Goal: Task Accomplishment & Management: Manage account settings

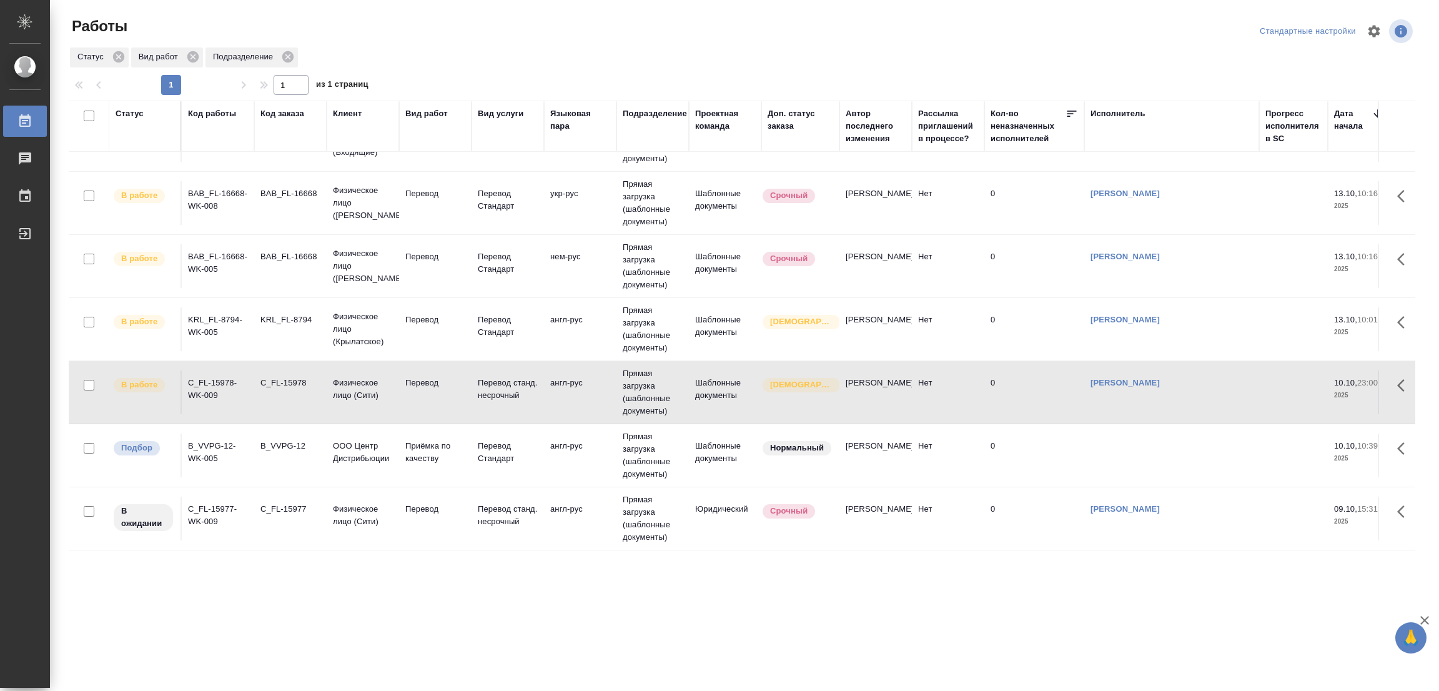
scroll to position [59, 0]
click at [208, 588] on div ".cls-1 fill:#fff; AWATERA Popova Galina Работы 0 Чаты График Выйти Работы Станд…" at bounding box center [719, 345] width 1439 height 691
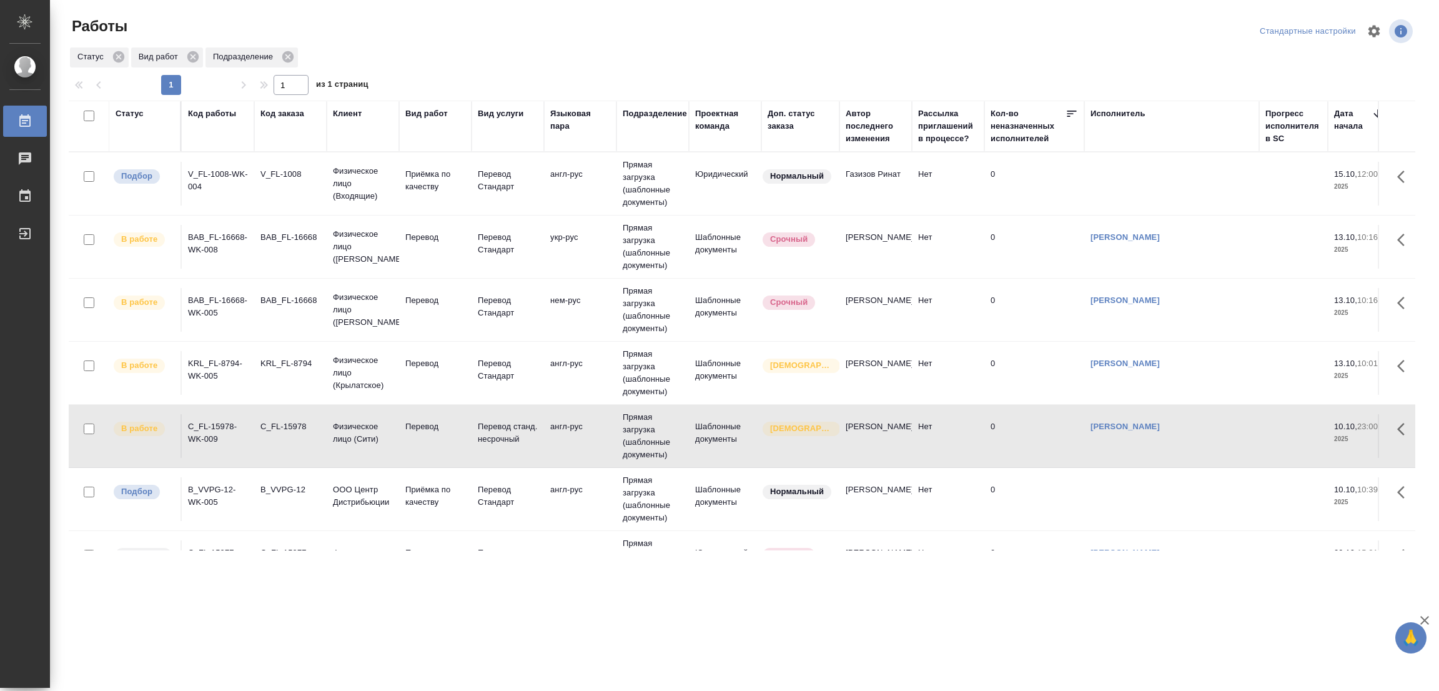
click at [430, 618] on div ".cls-1 fill:#fff; AWATERA Popova Galina Работы 0 Чаты График Выйти Работы Станд…" at bounding box center [719, 345] width 1439 height 691
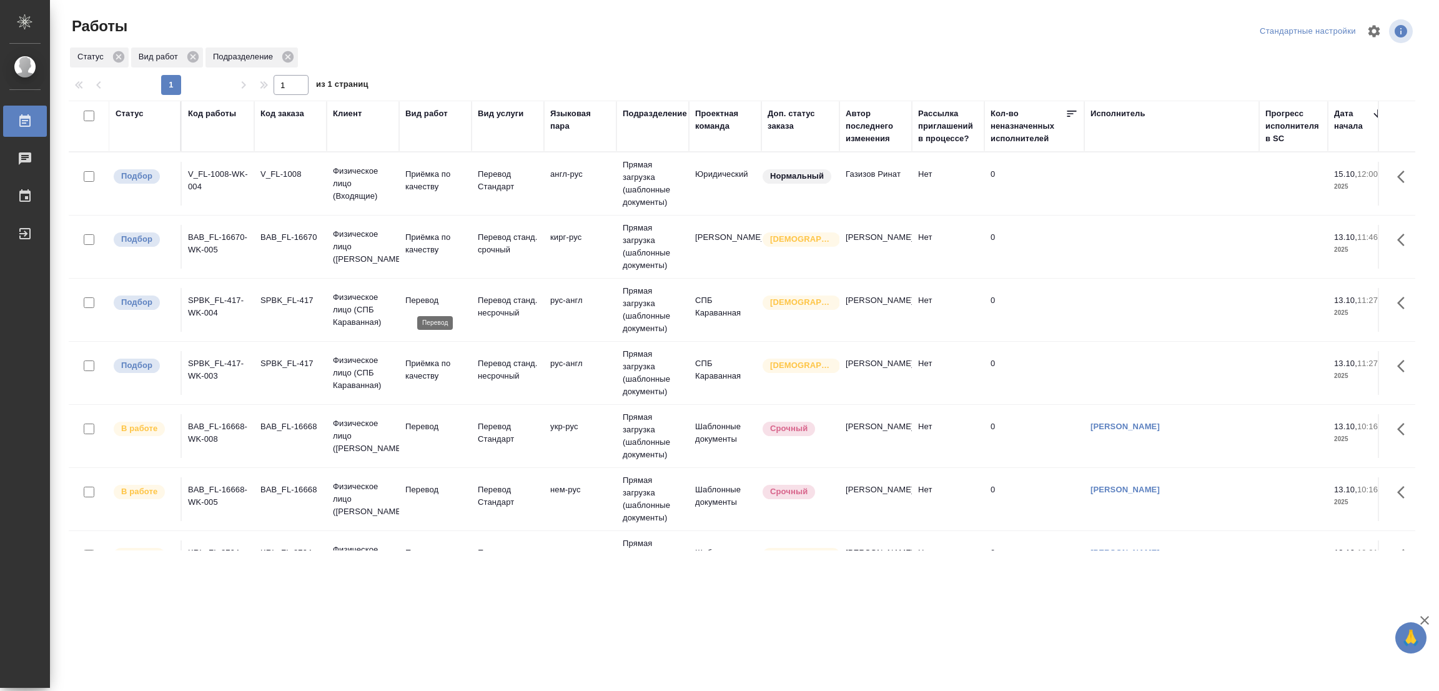
click at [413, 297] on p "Перевод" at bounding box center [435, 300] width 60 height 12
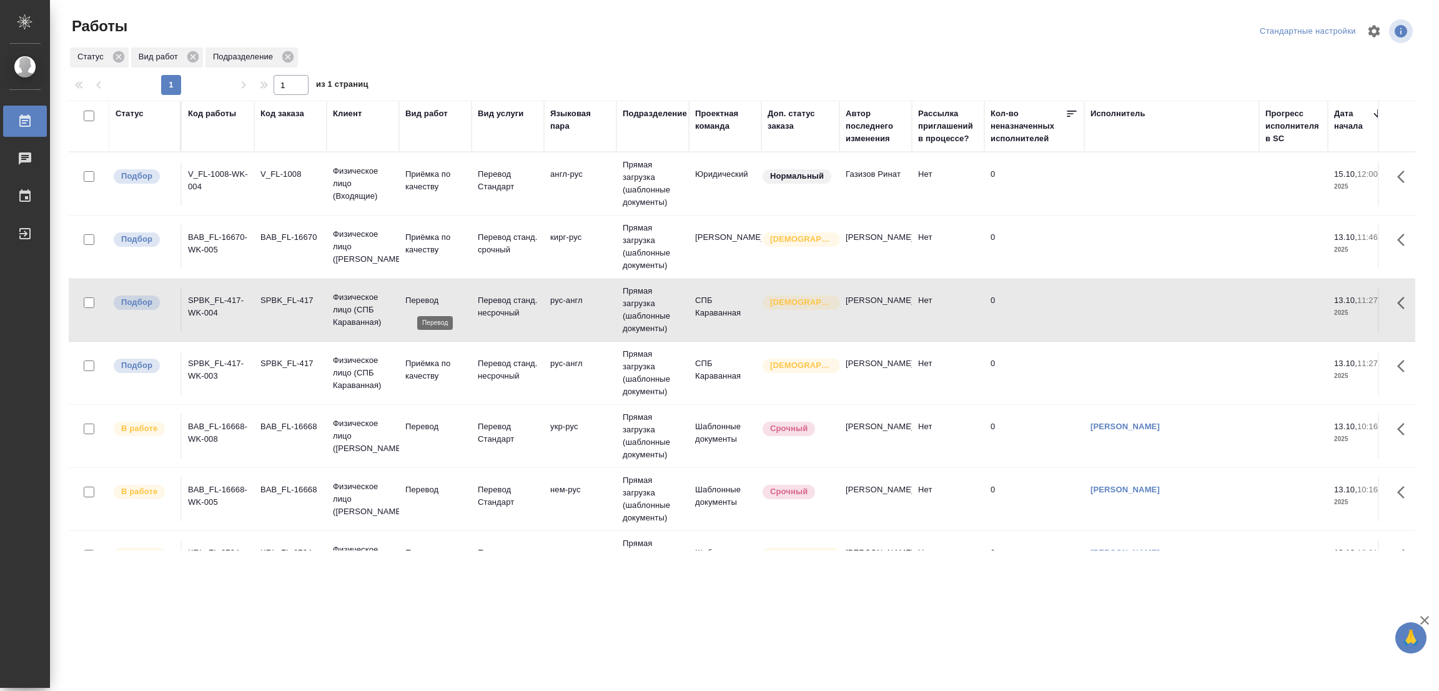
click at [413, 297] on p "Перевод" at bounding box center [435, 300] width 60 height 12
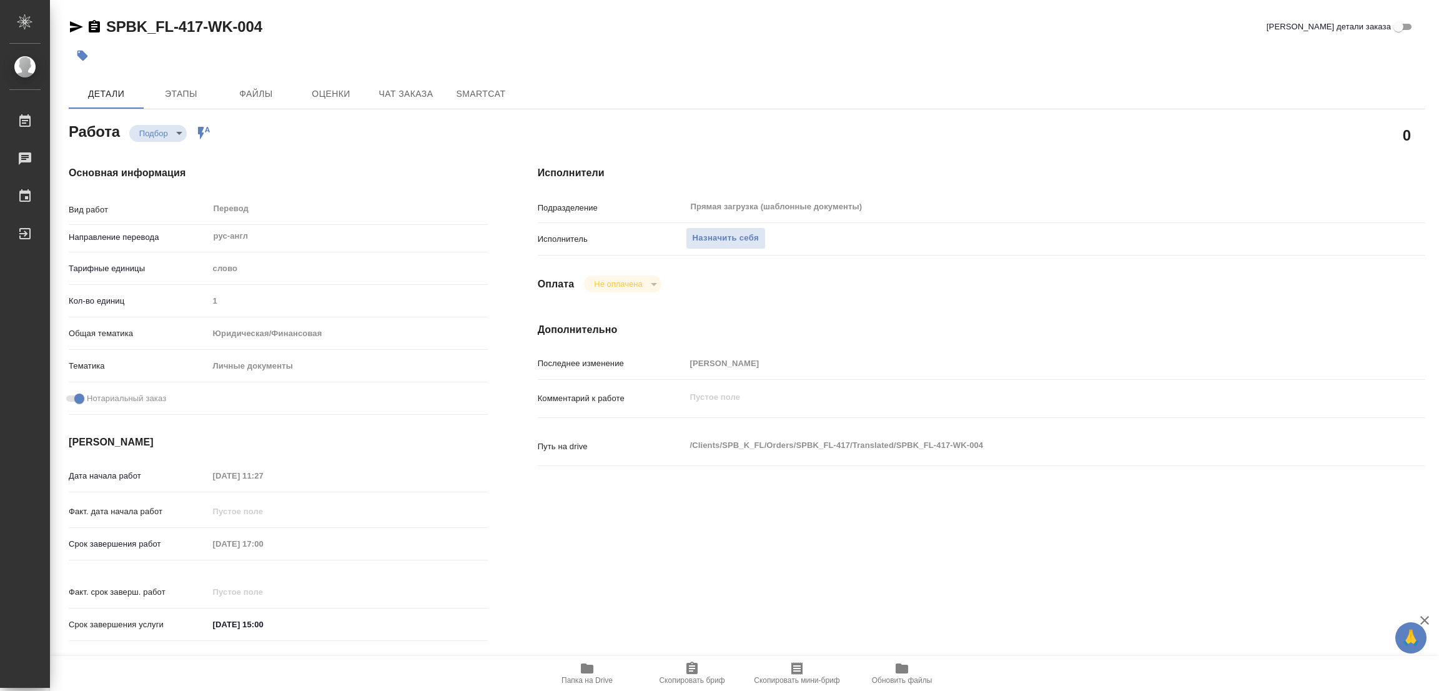
type textarea "x"
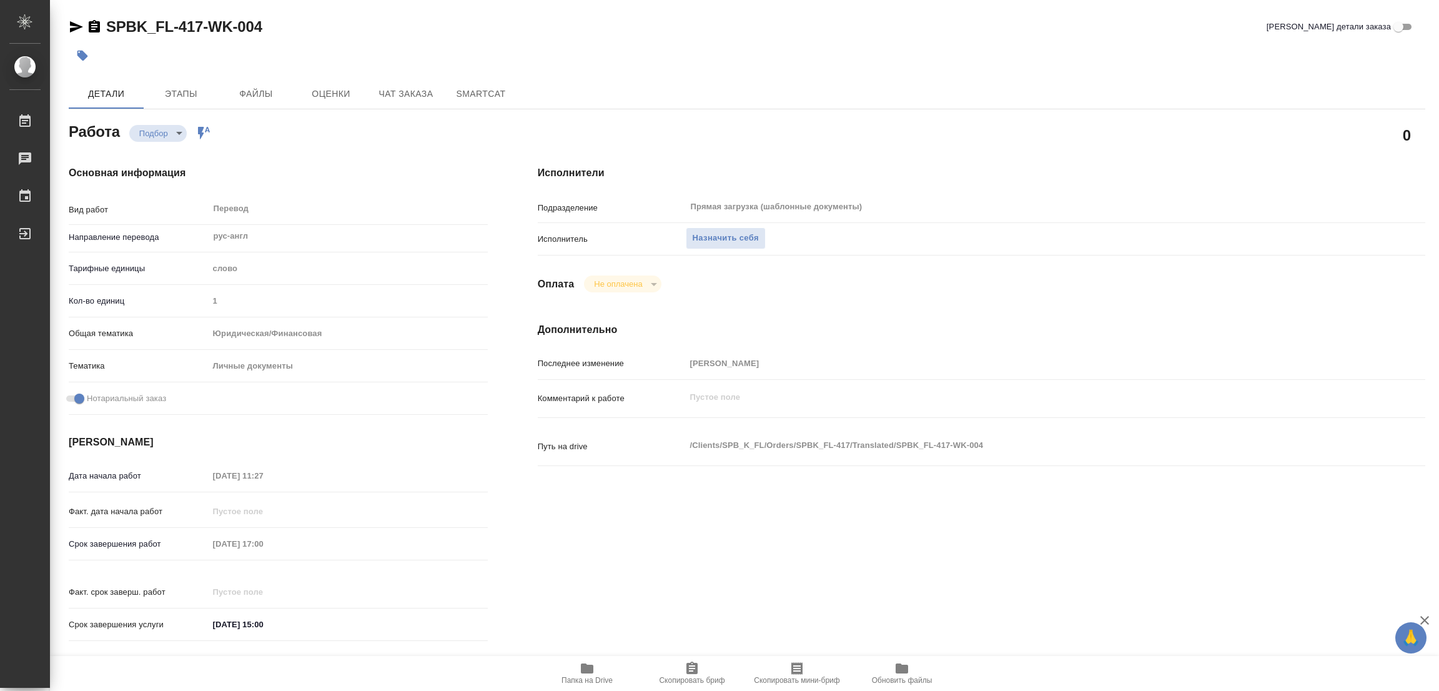
type textarea "x"
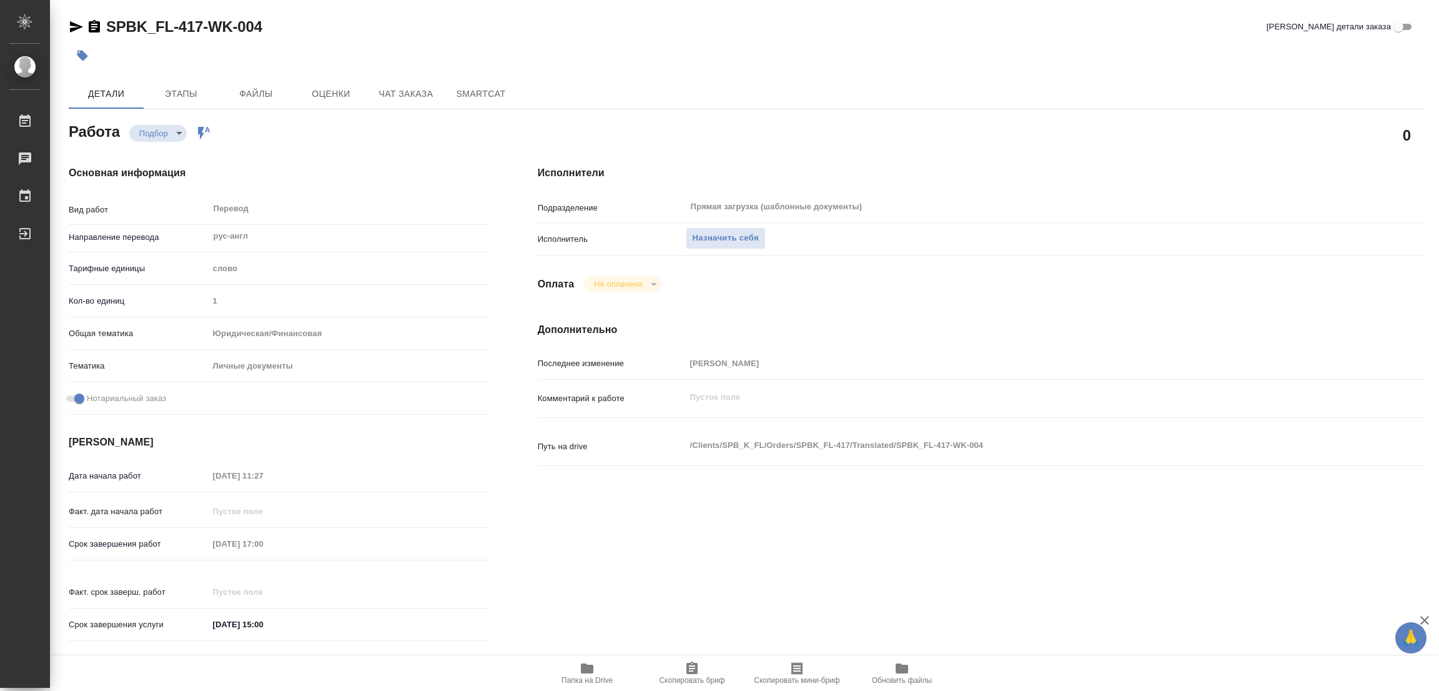
type textarea "x"
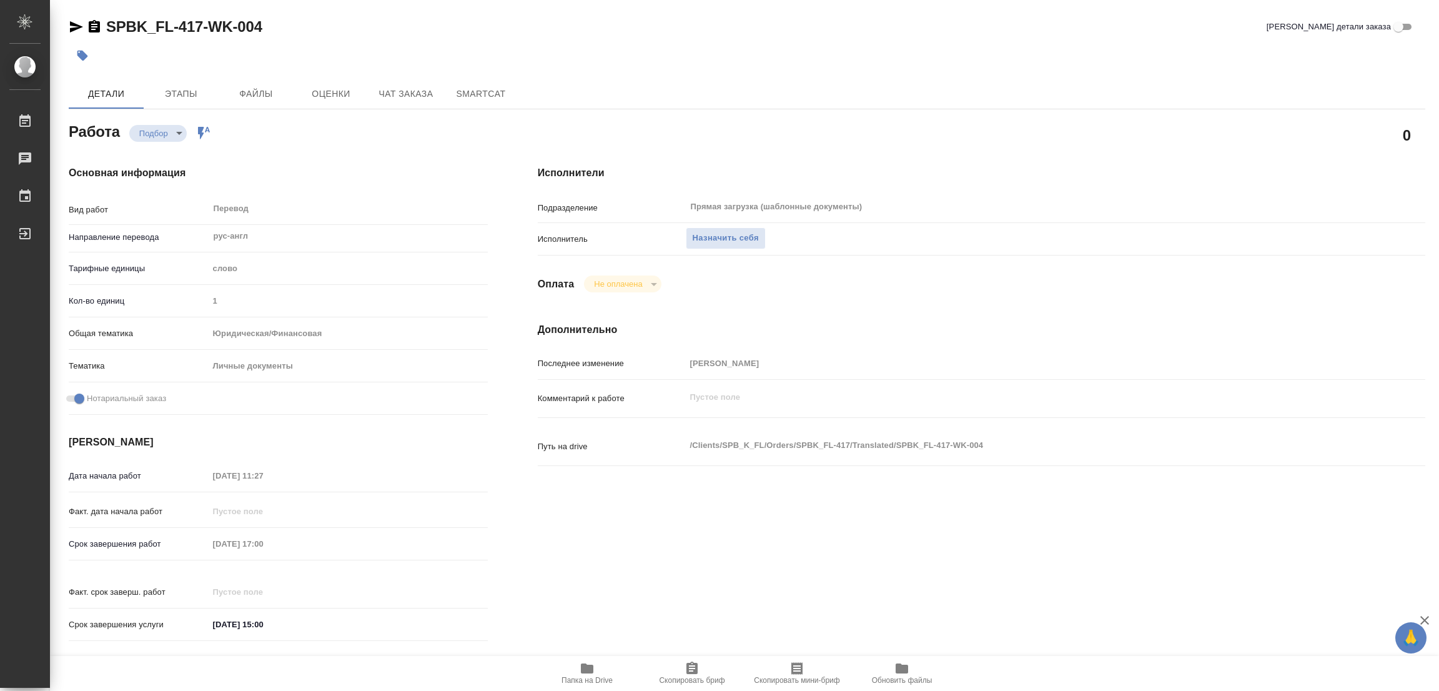
type textarea "x"
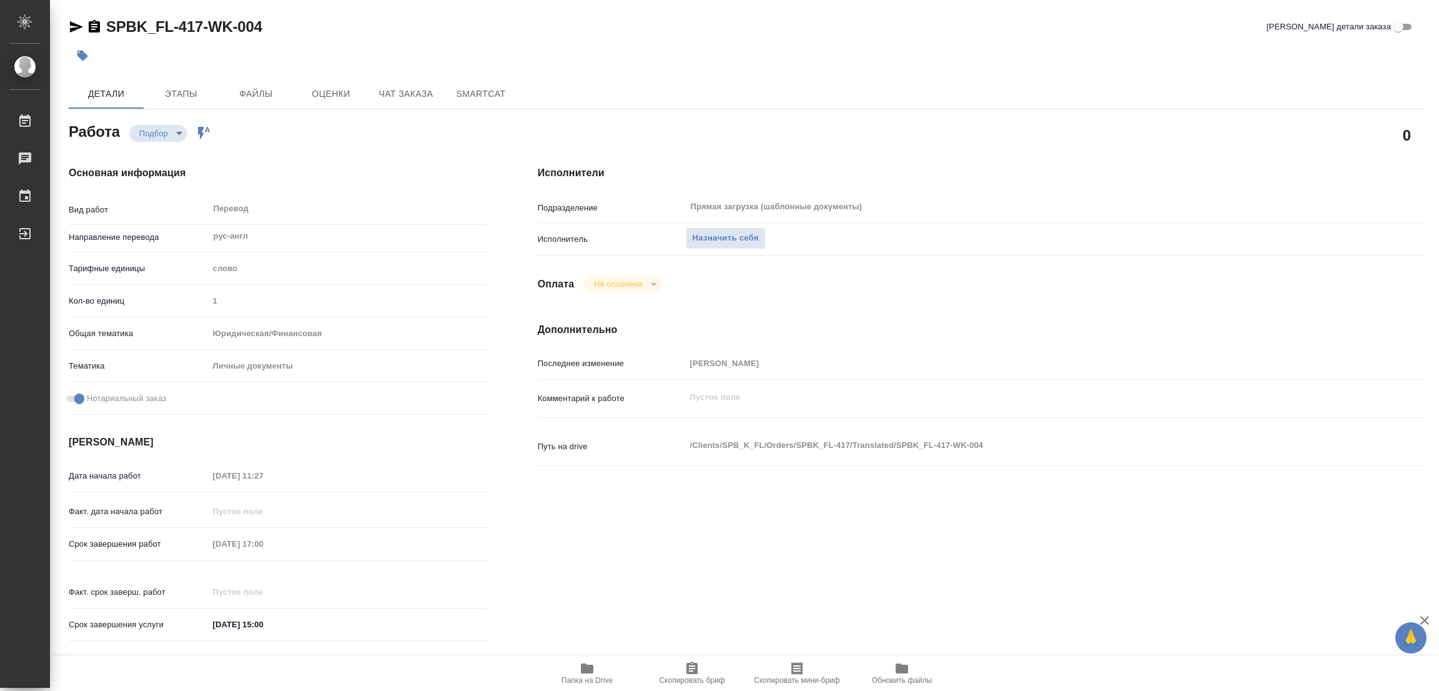
click at [538, 29] on div "SPBK_FL-417-WK-004 Кратко детали заказа" at bounding box center [747, 27] width 1356 height 20
type textarea "x"
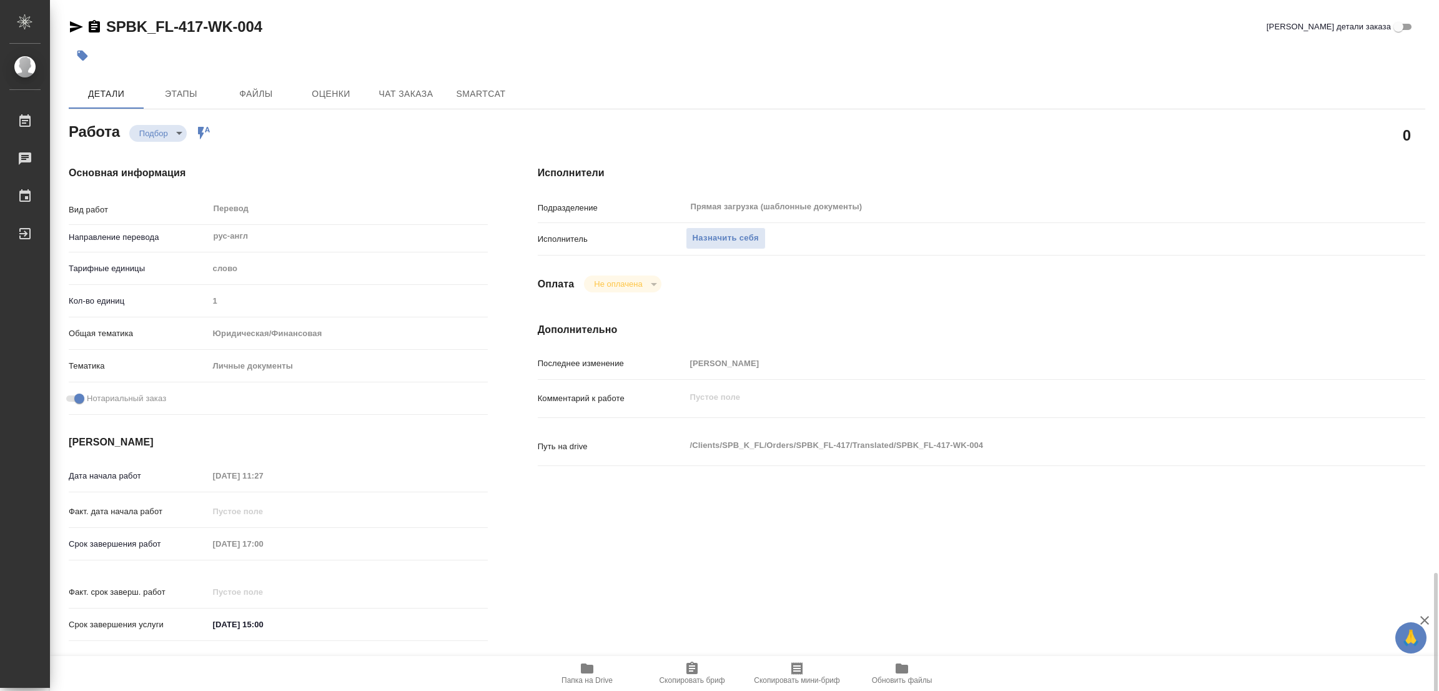
type textarea "x"
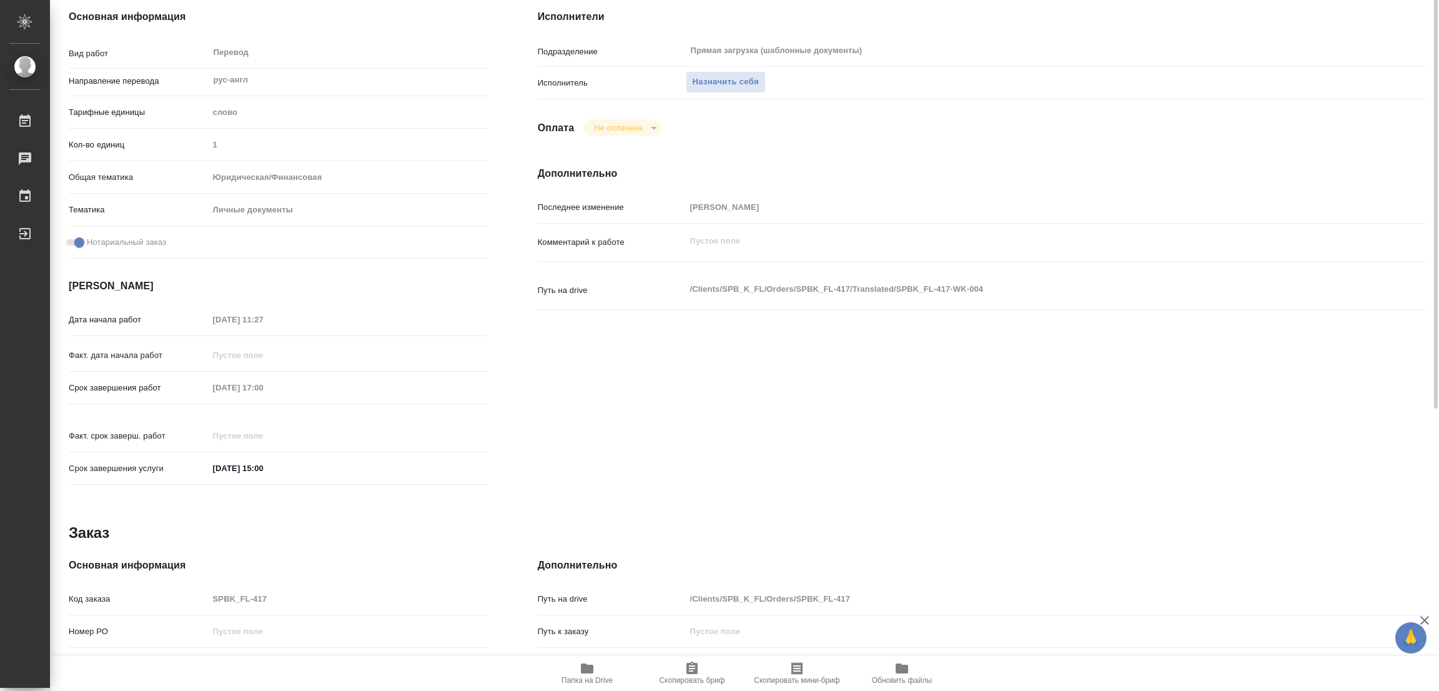
scroll to position [62, 0]
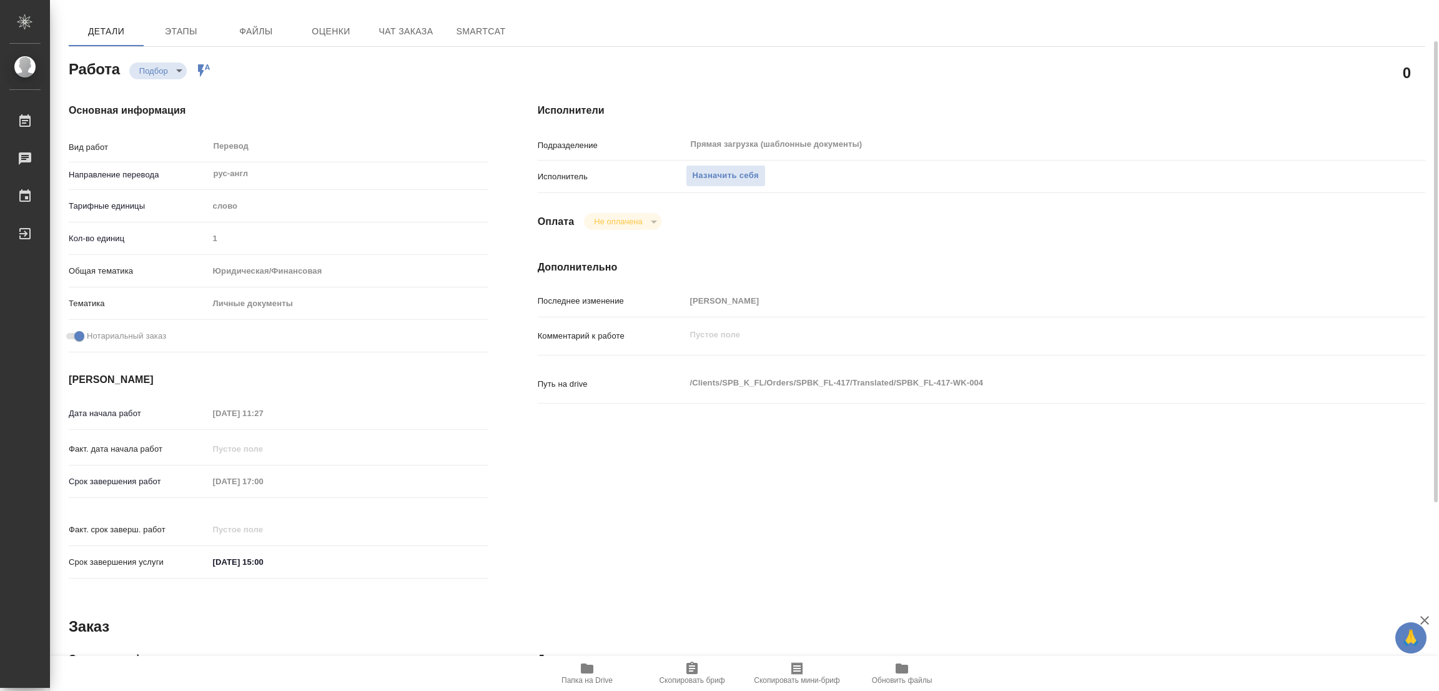
click at [582, 671] on icon "button" at bounding box center [587, 668] width 12 height 10
click at [999, 255] on div "Исполнители Подразделение Прямая загрузка (шаблонные документы) ​ Исполнитель Н…" at bounding box center [981, 344] width 937 height 533
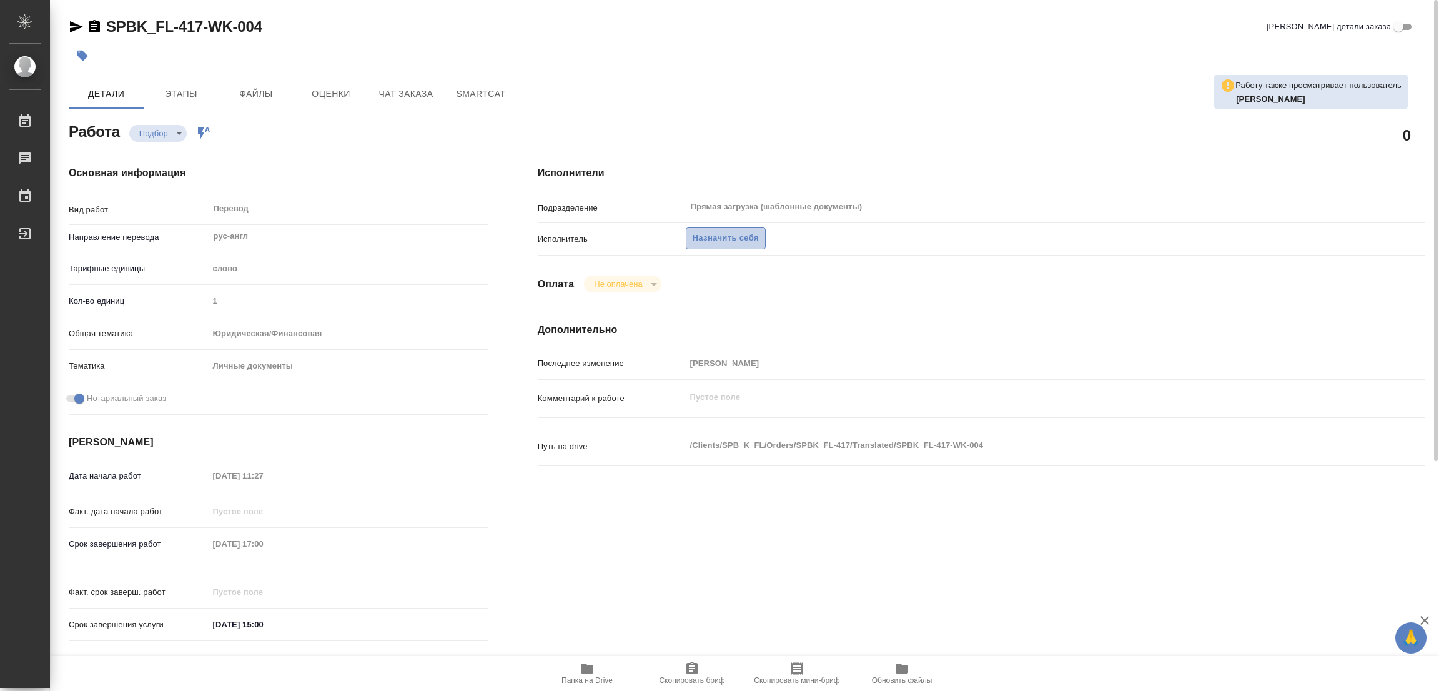
click at [703, 237] on span "Назначить себя" at bounding box center [726, 238] width 66 height 14
type textarea "x"
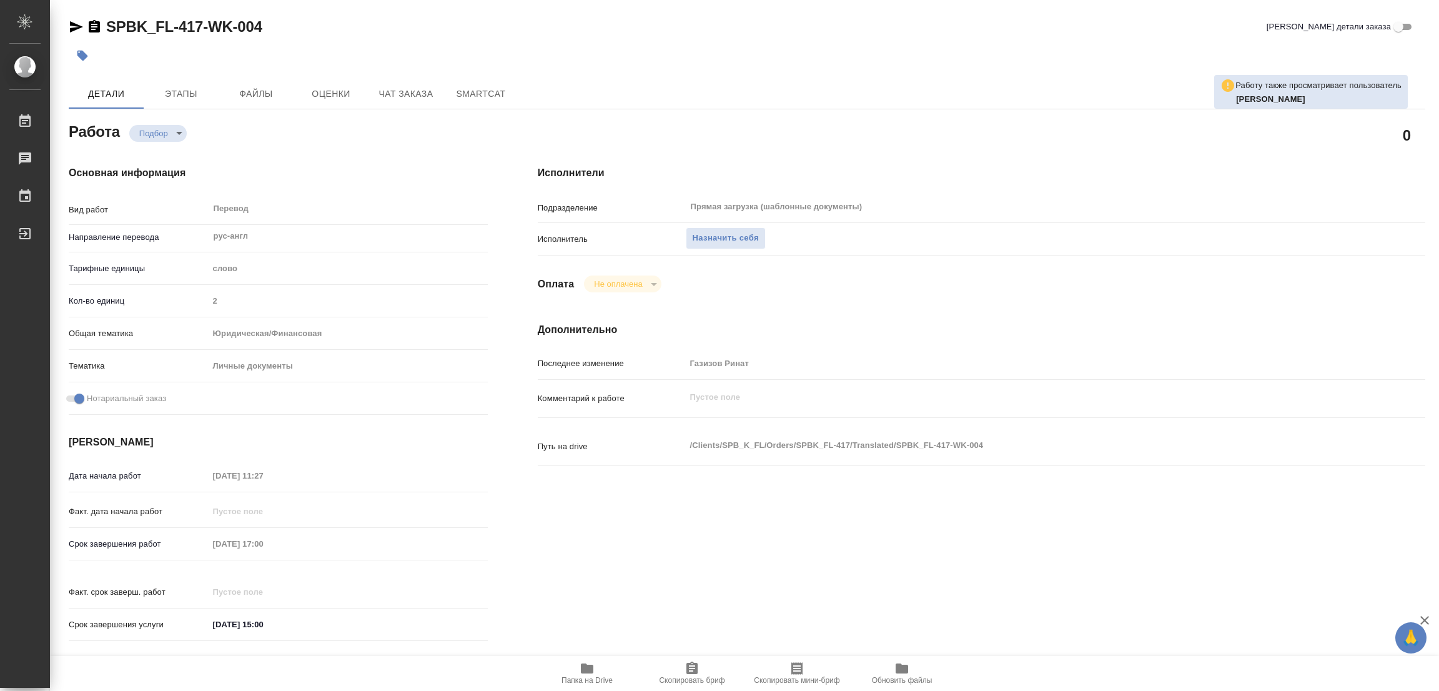
type textarea "x"
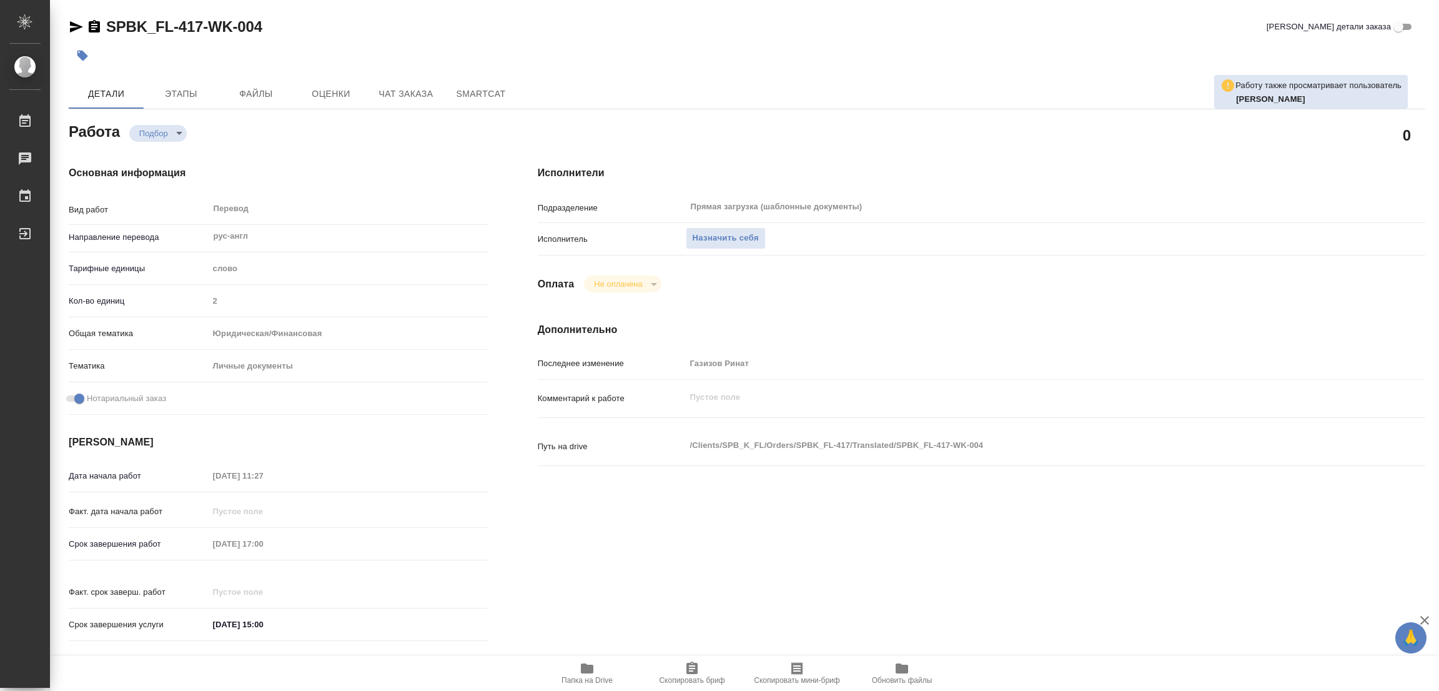
type textarea "x"
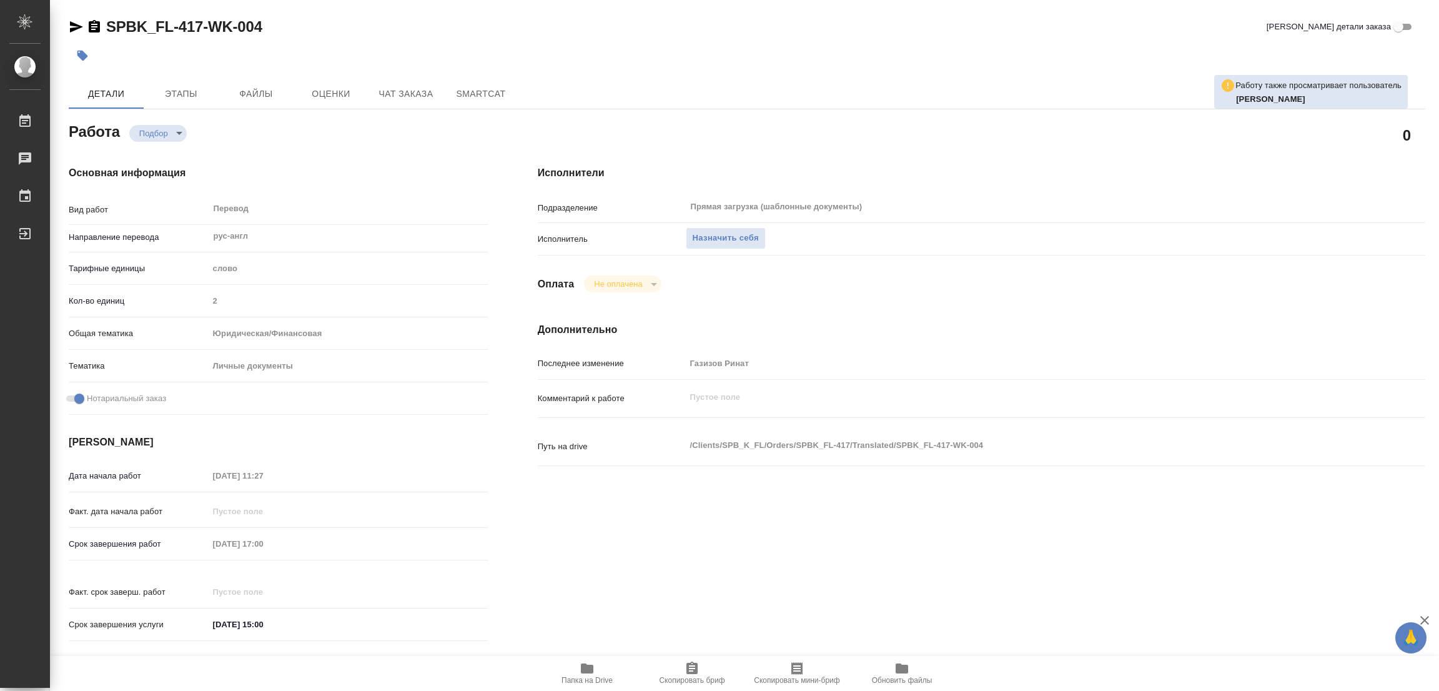
type textarea "x"
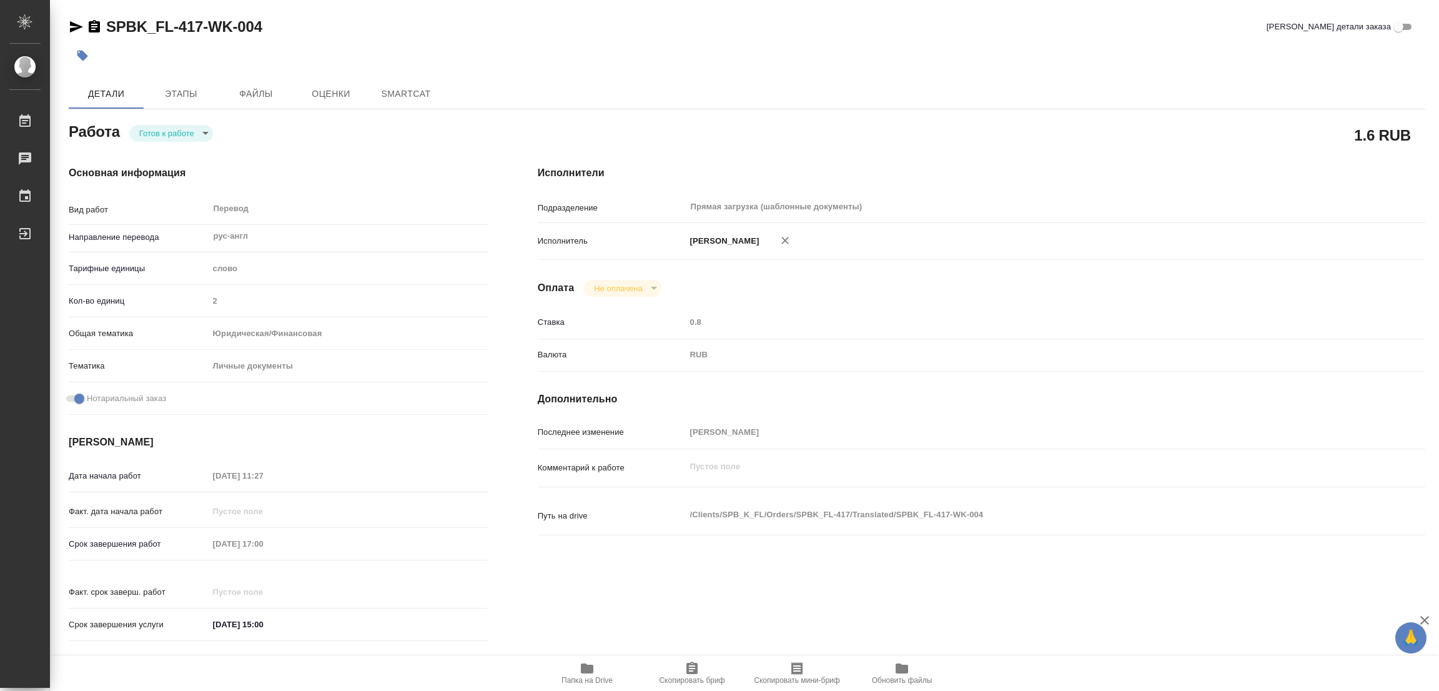
type textarea "x"
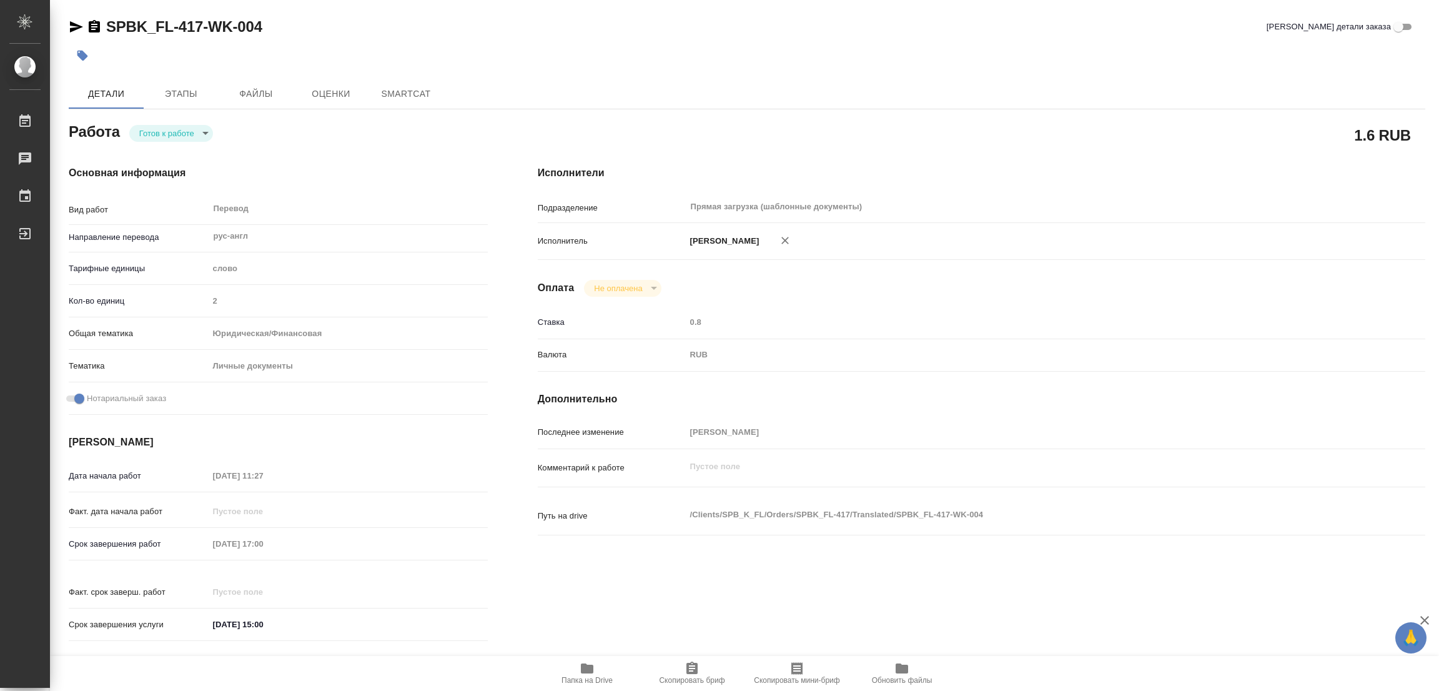
type textarea "x"
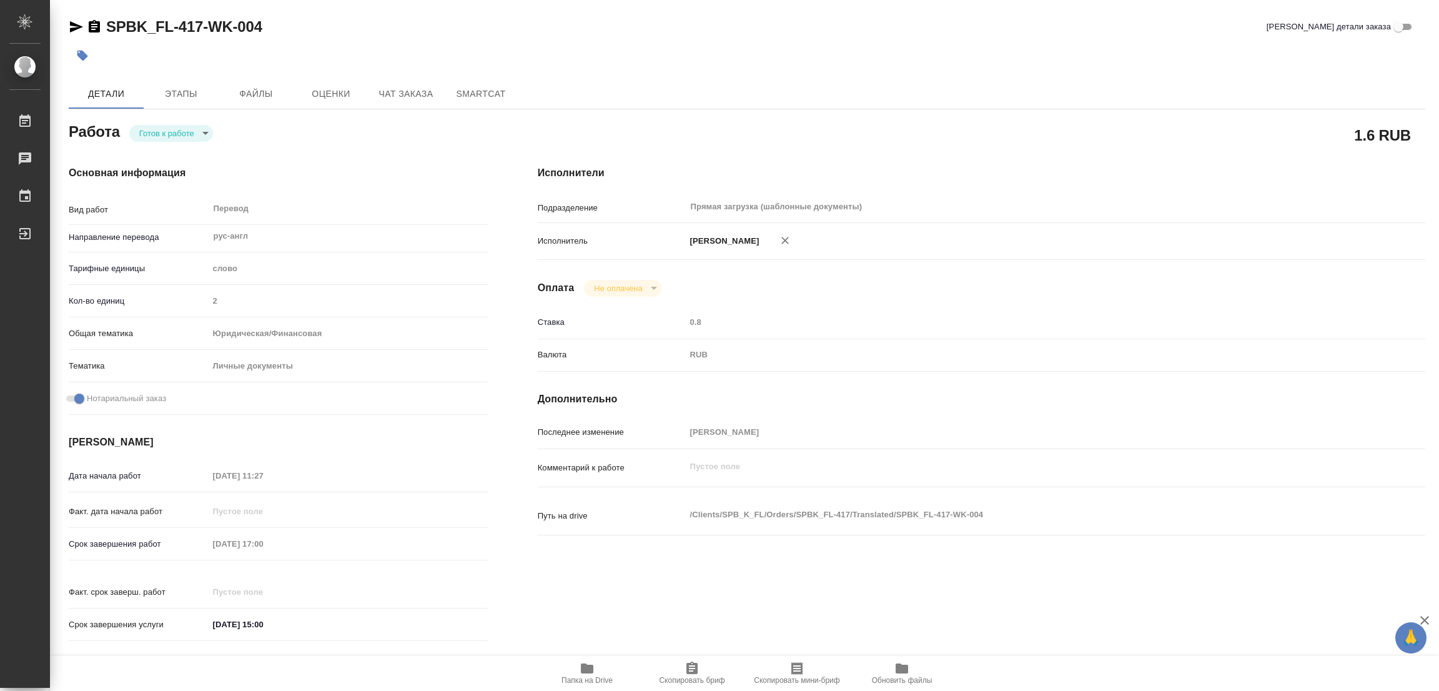
type textarea "x"
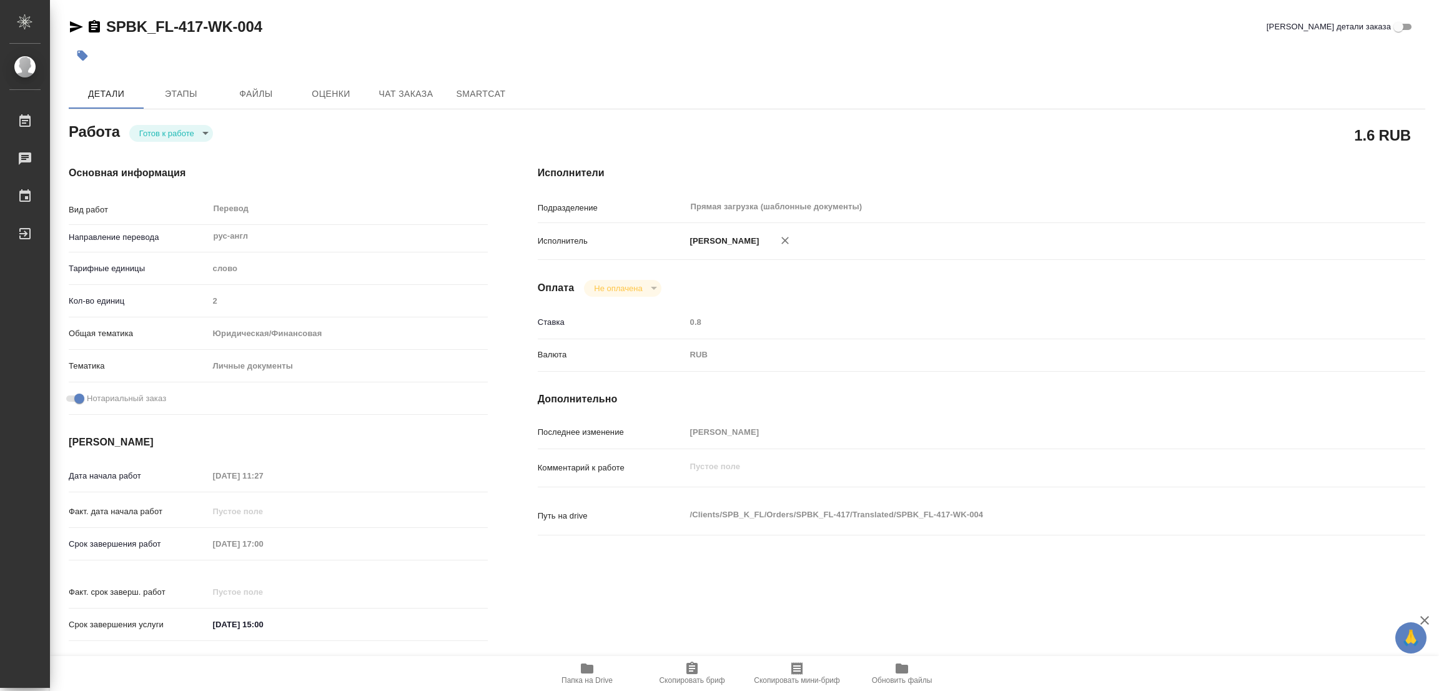
type textarea "x"
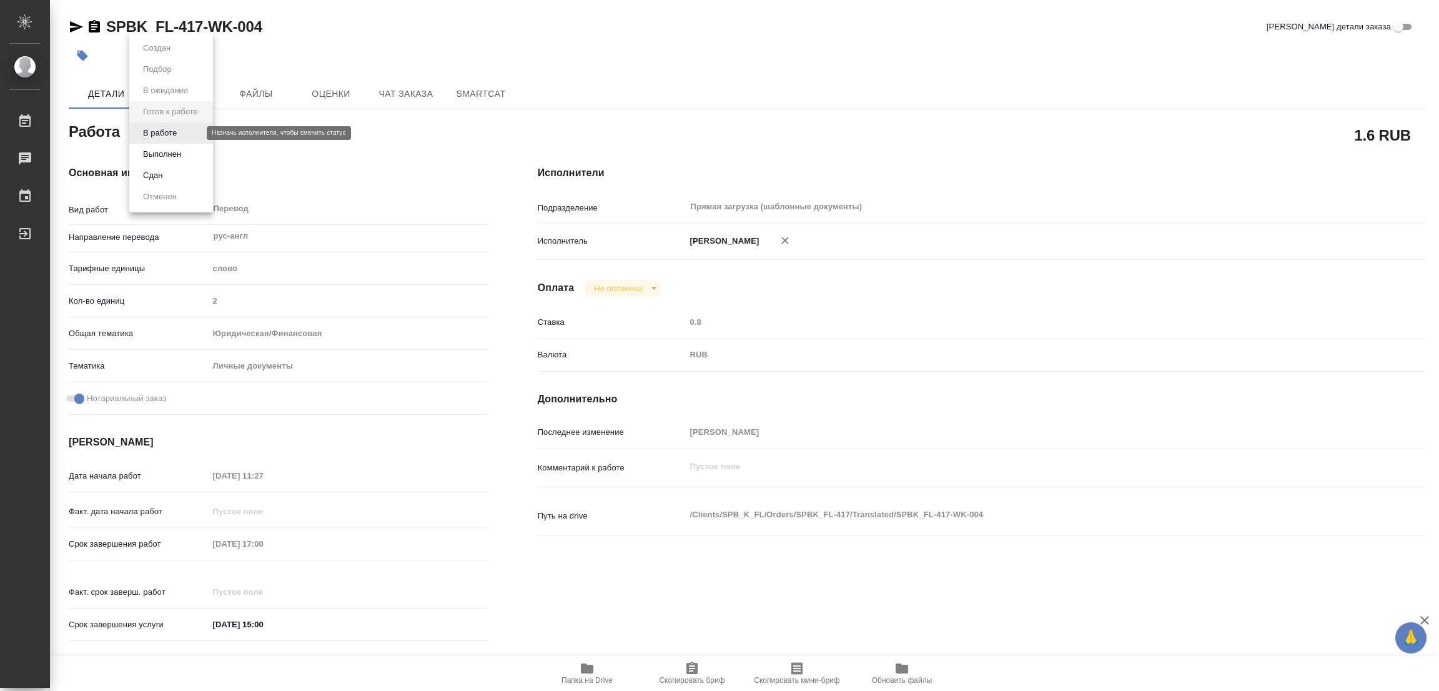
click at [155, 131] on body "🙏 .cls-1 fill:#fff; AWATERA [PERSON_NAME] Работы Чаты График Выйти SPBK_FL-417-…" at bounding box center [719, 345] width 1439 height 691
type textarea "x"
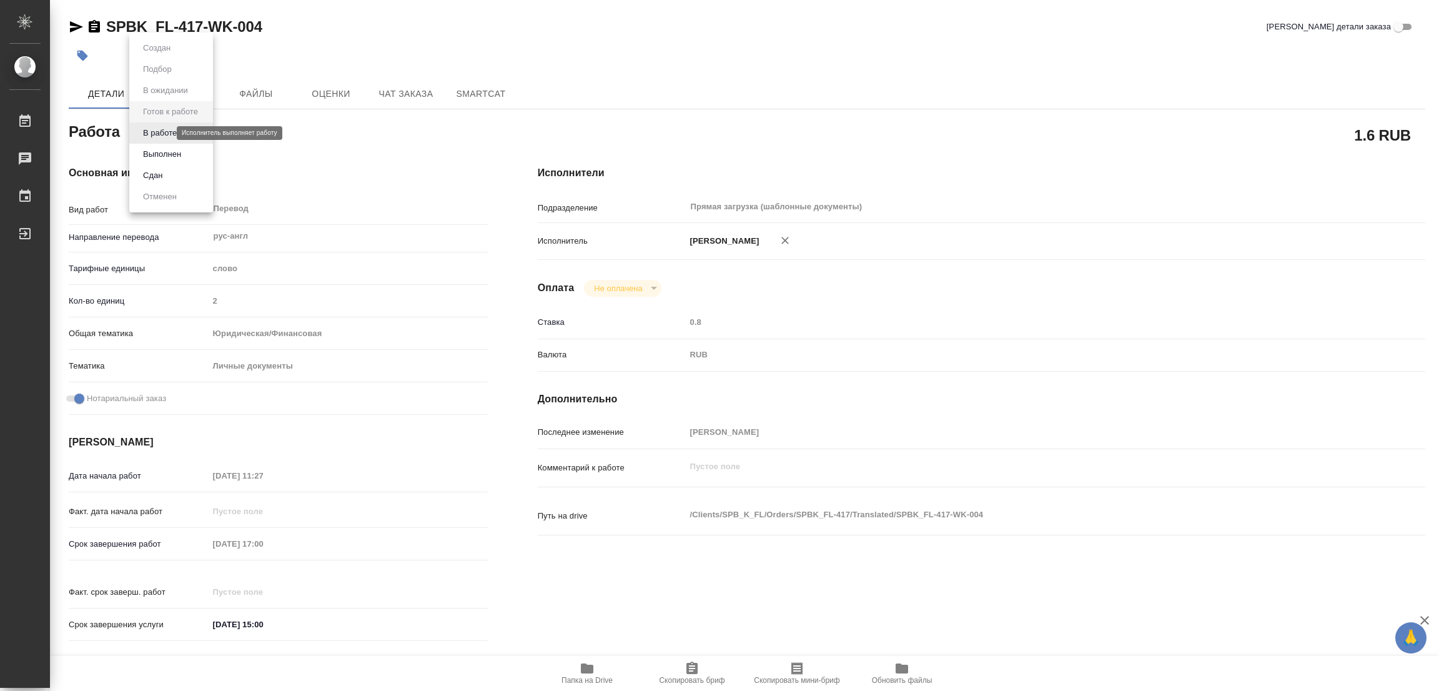
type textarea "x"
click at [155, 131] on button "В работе" at bounding box center [159, 133] width 41 height 14
type textarea "x"
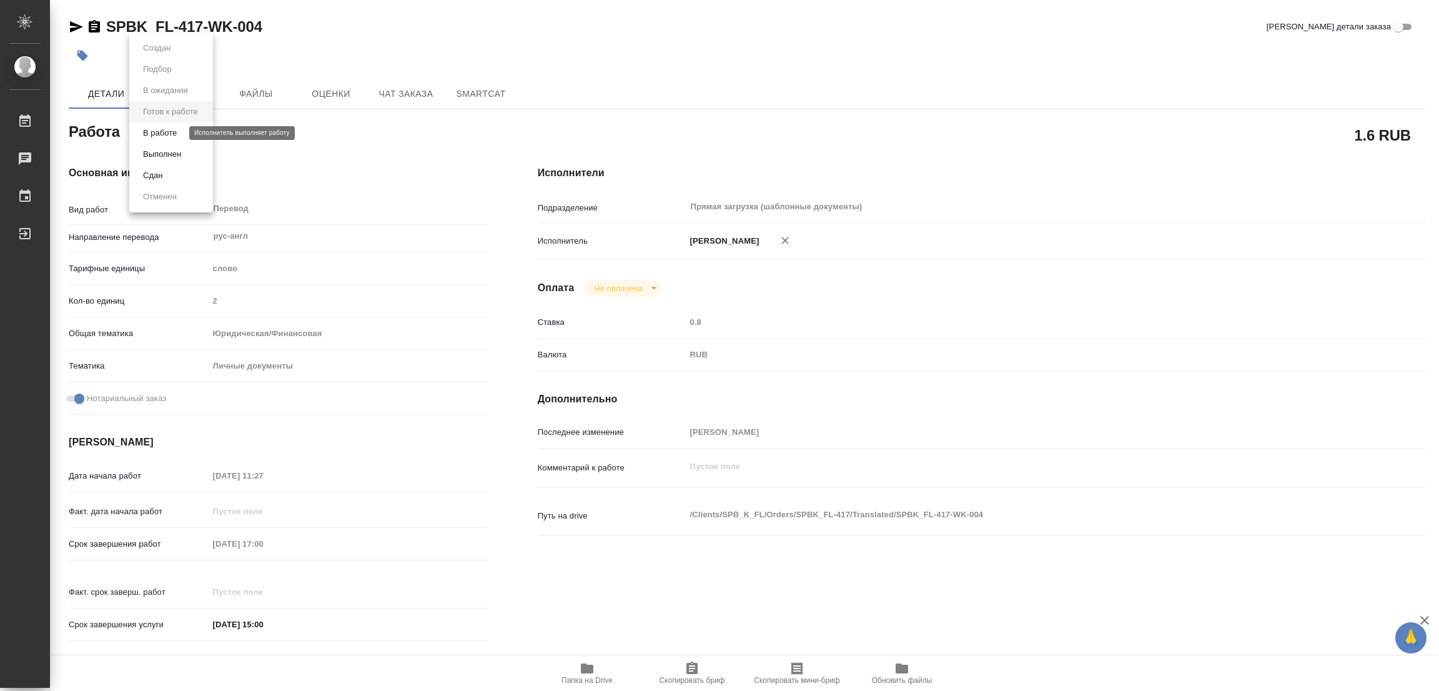
type textarea "x"
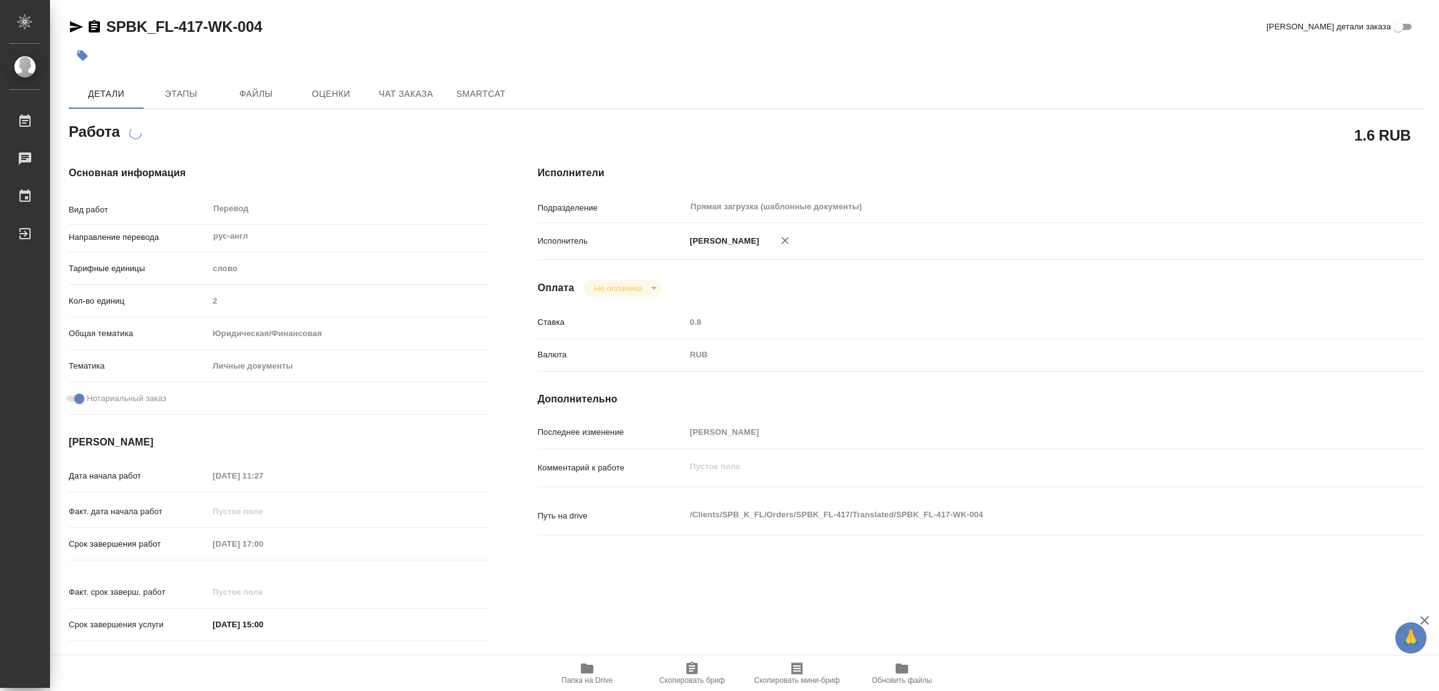
type textarea "x"
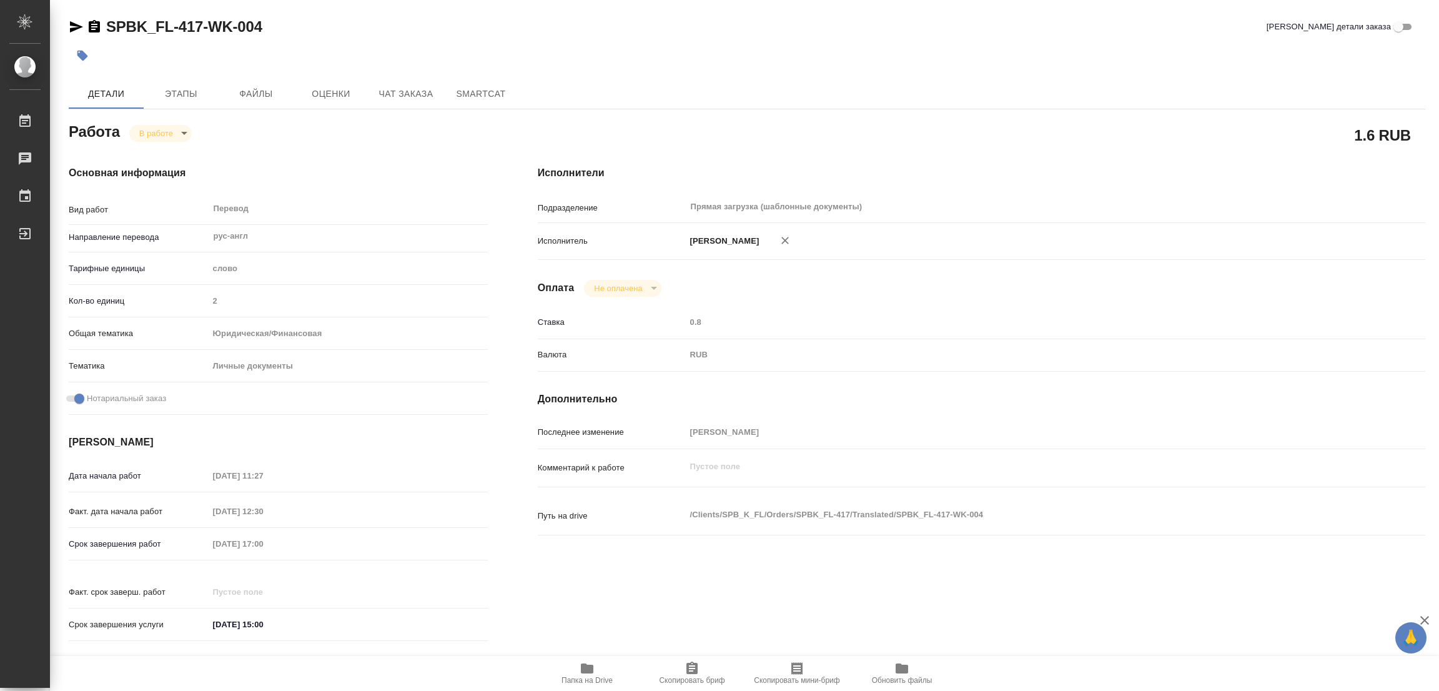
type textarea "x"
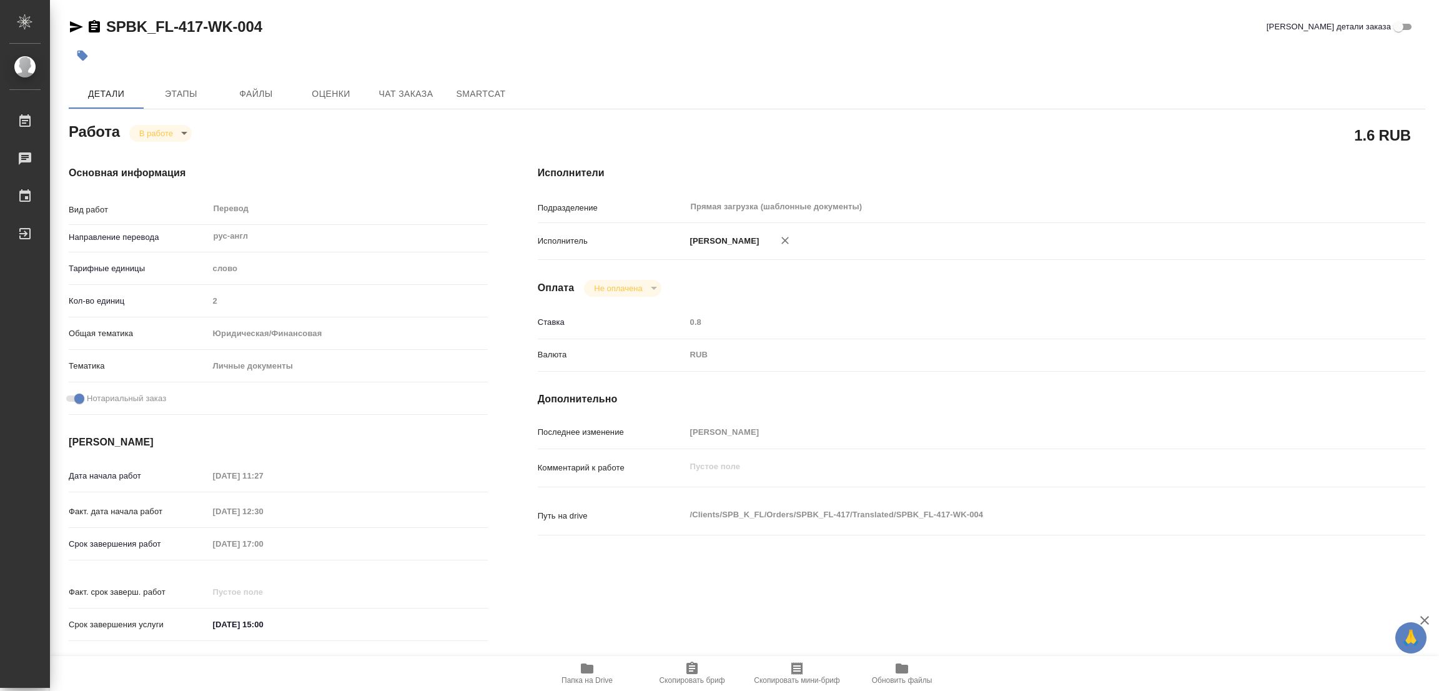
type textarea "x"
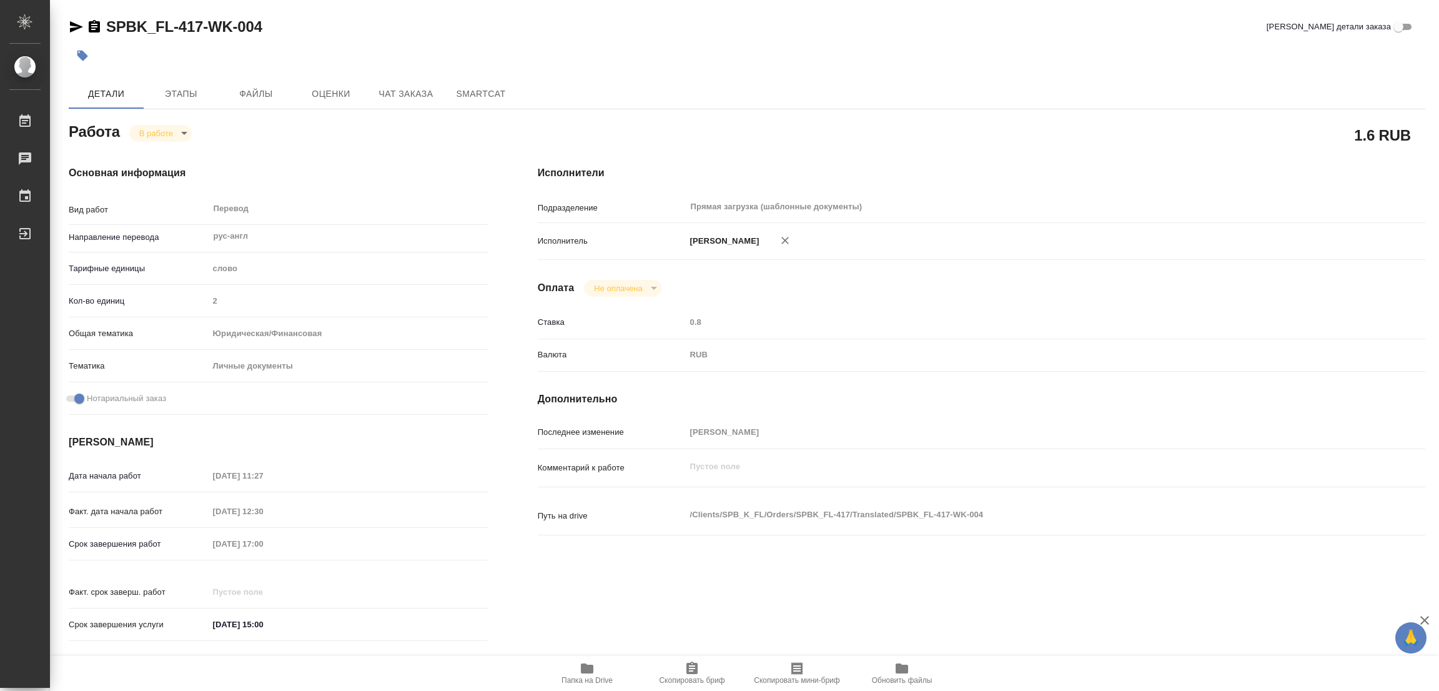
type textarea "x"
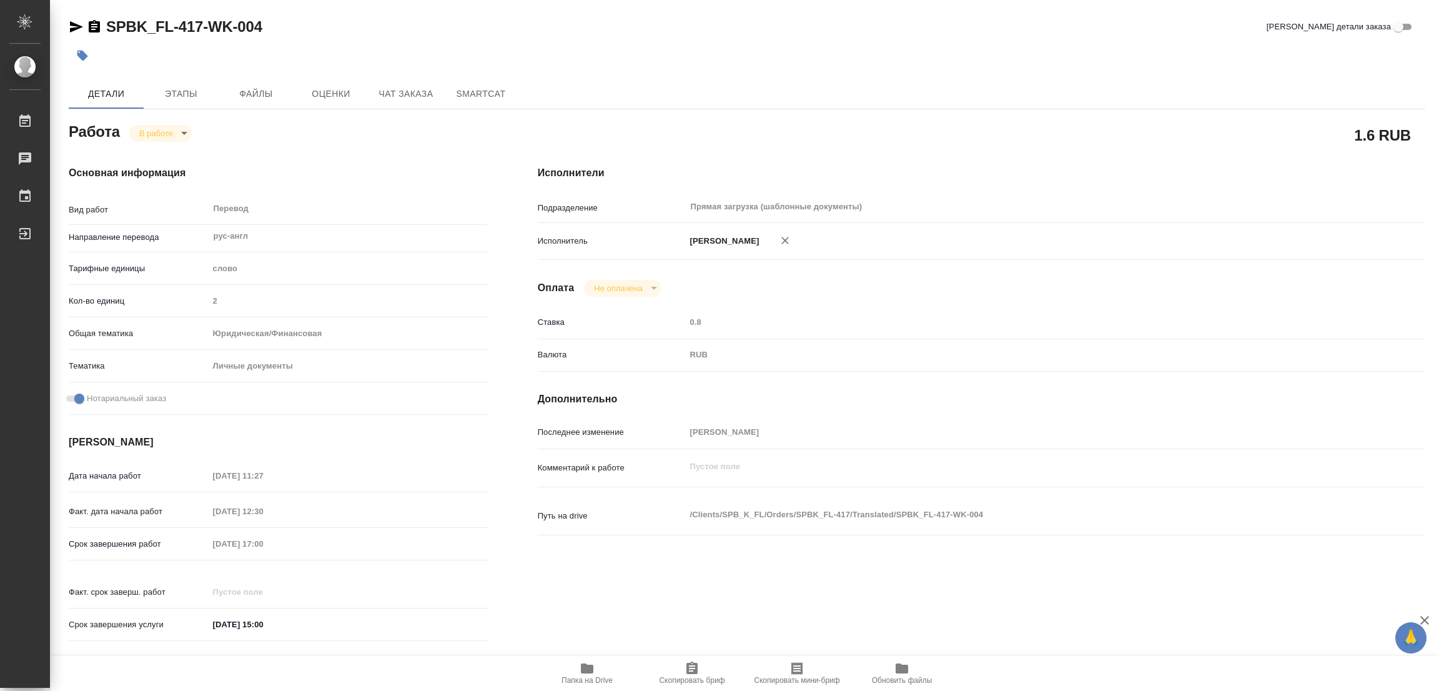
type textarea "x"
drag, startPoint x: 102, startPoint y: 11, endPoint x: 200, endPoint y: 19, distance: 98.4
click at [200, 19] on div "SPBK_FL-417-WK-004 Кратко детали заказа Детали Этапы Файлы Оценки Чат заказа Sm…" at bounding box center [747, 524] width 1370 height 1048
copy link "SPBK_FL-417"
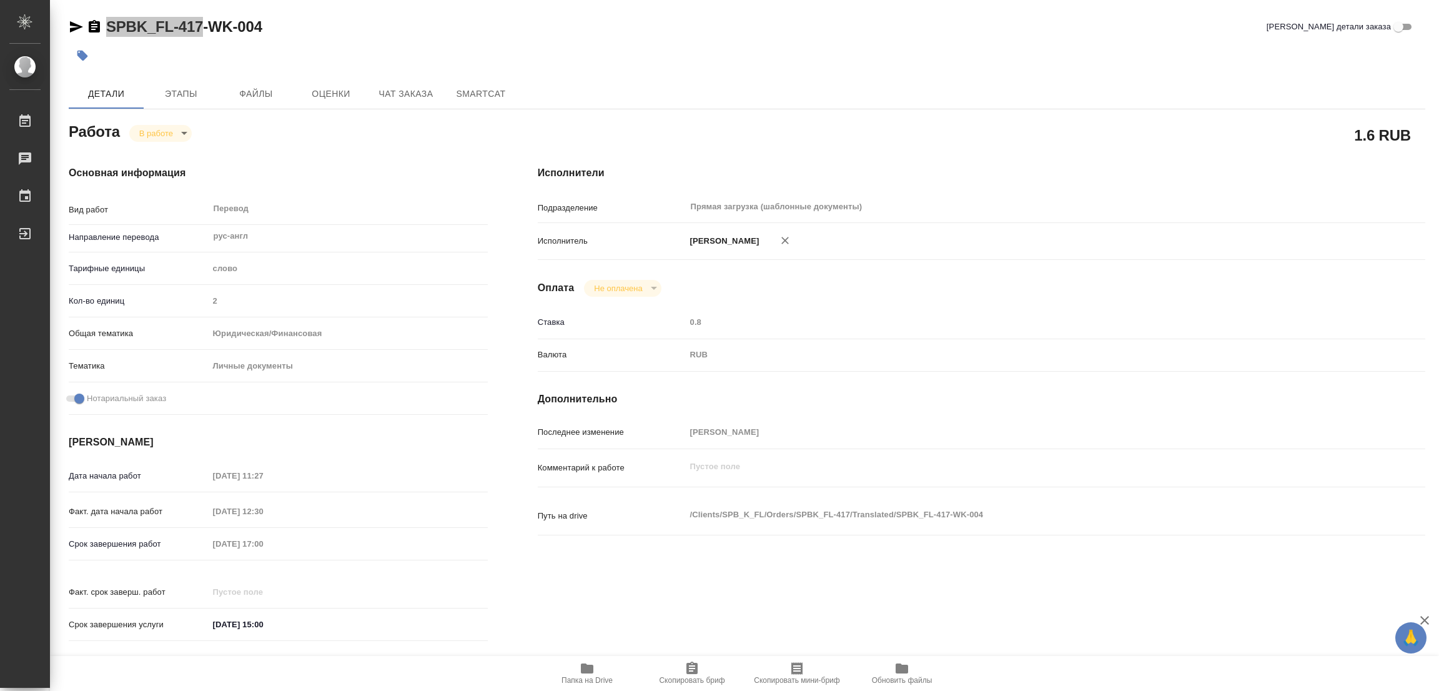
type textarea "x"
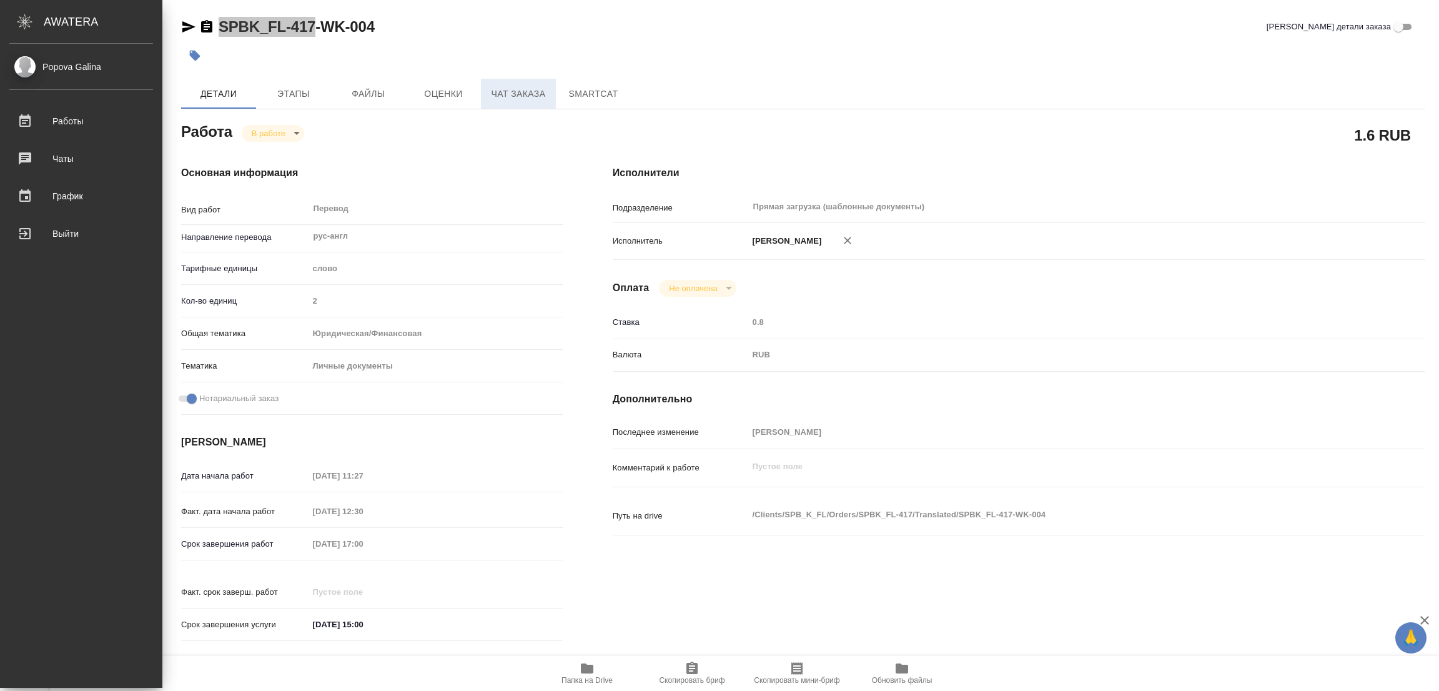
type textarea "x"
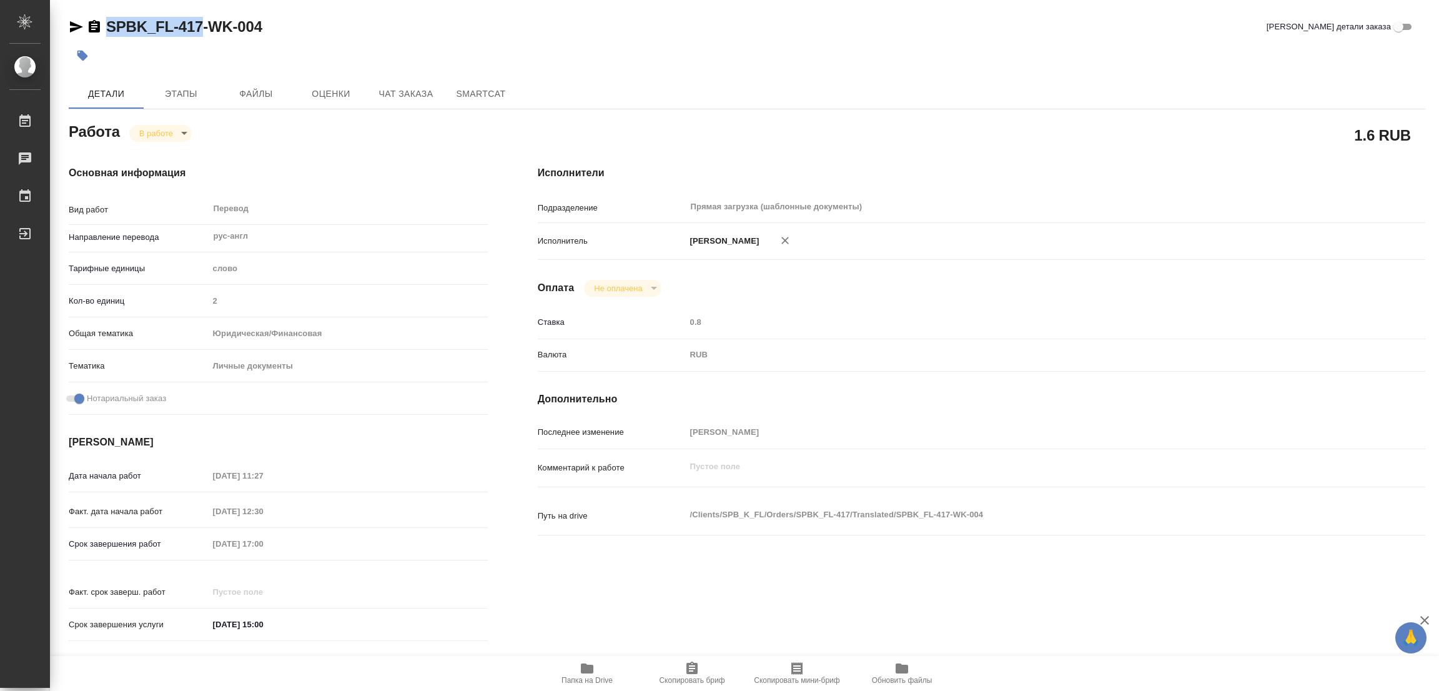
drag, startPoint x: 690, startPoint y: 676, endPoint x: 649, endPoint y: 676, distance: 41.2
click at [690, 676] on span "Скопировать бриф" at bounding box center [692, 680] width 66 height 9
copy link "SPBK_FL-417"
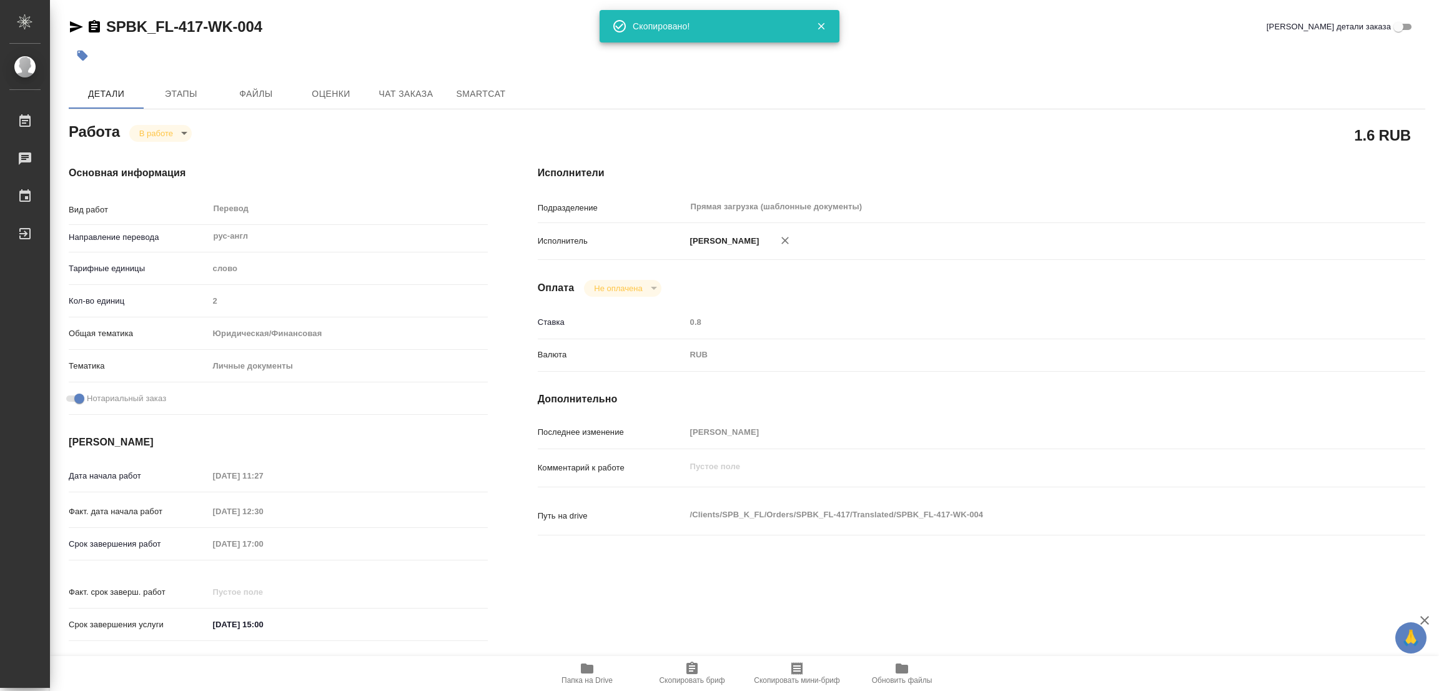
click at [1084, 79] on div "Детали Этапы Файлы Оценки Чат заказа SmartCat" at bounding box center [747, 94] width 1356 height 30
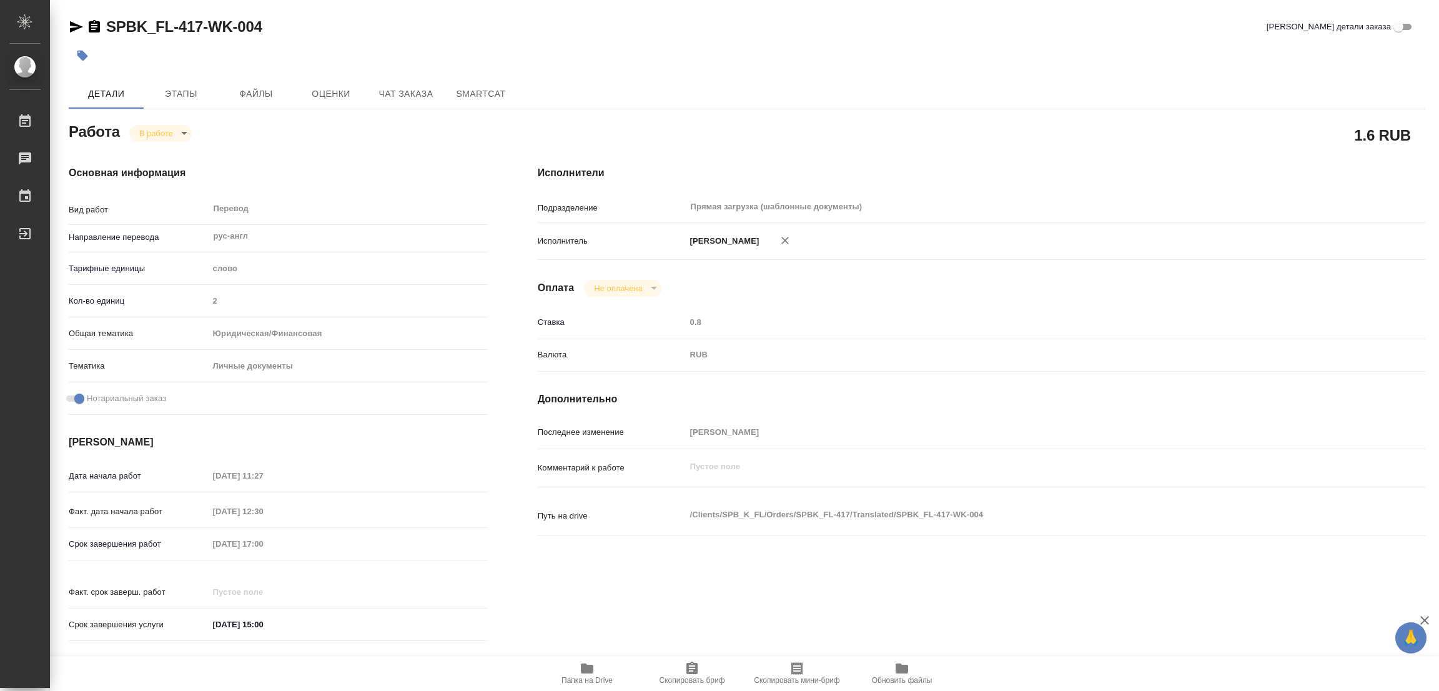
click at [152, 541] on div "Срок завершения работ [DATE] 17:00" at bounding box center [278, 544] width 419 height 22
